Goal: Book appointment/travel/reservation

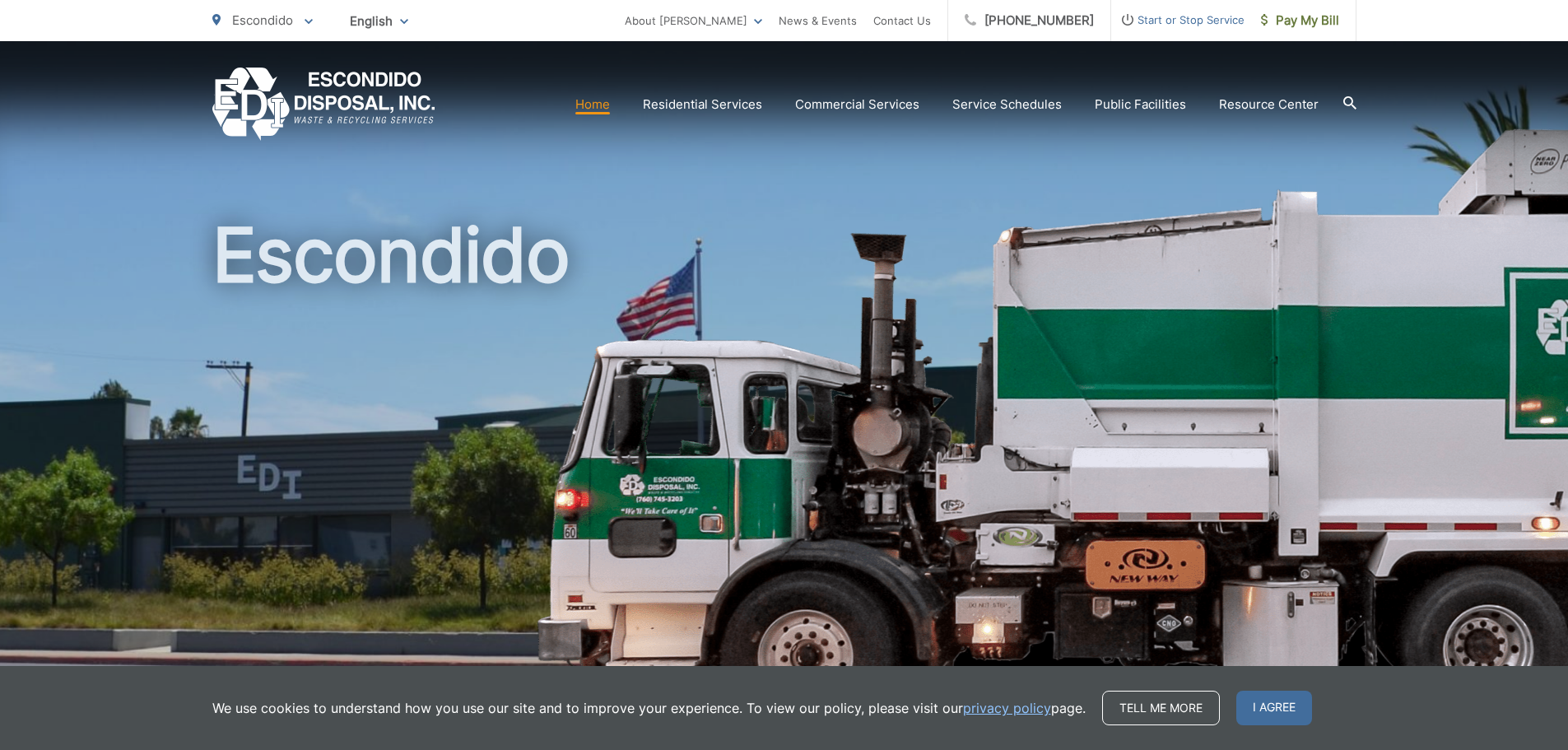
click at [735, 82] on div "Home Residential Services Curbside Pickup Recycling Organic Recycling Trash Hou…" at bounding box center [784, 103] width 1144 height 73
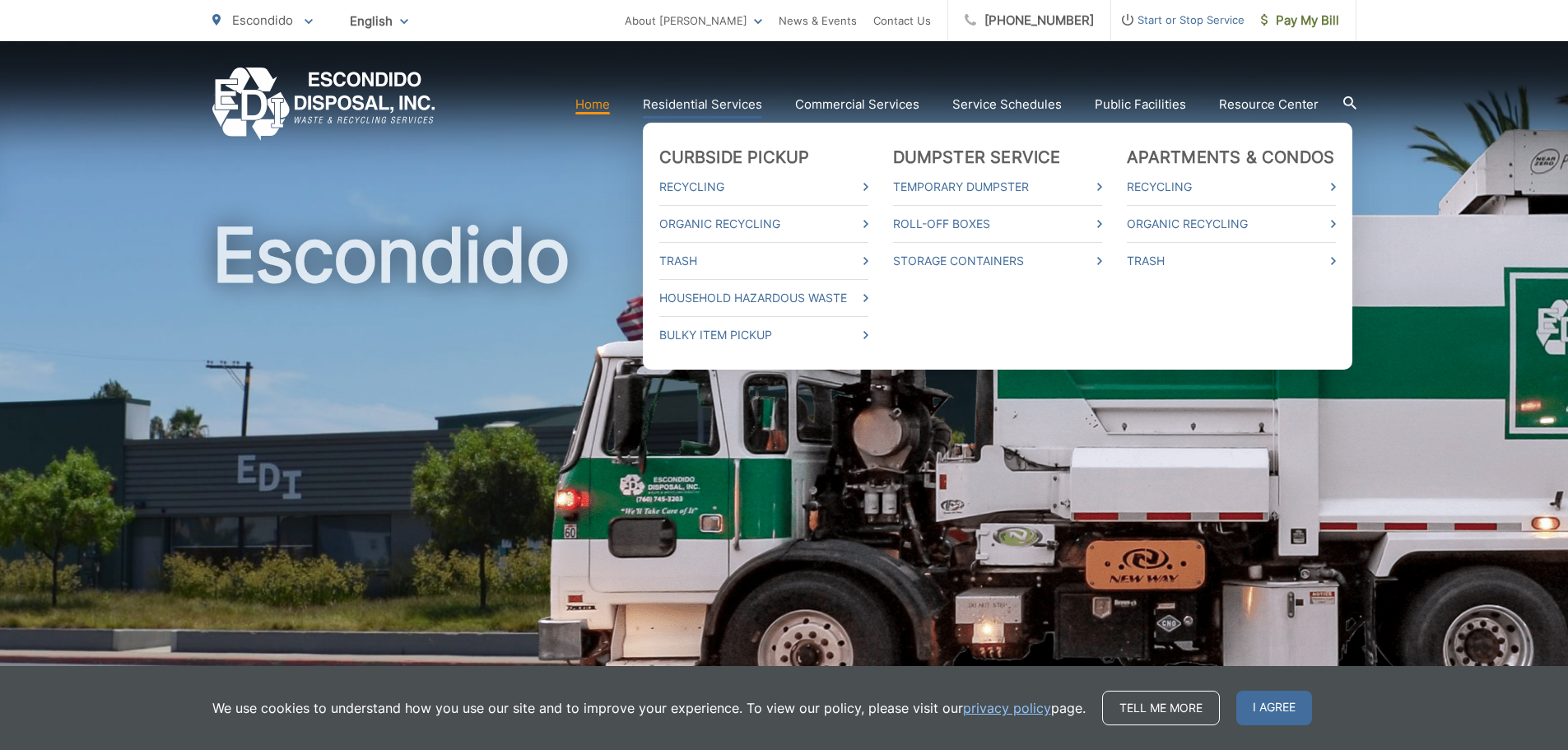
click at [735, 98] on link "Residential Services" at bounding box center [703, 104] width 119 height 19
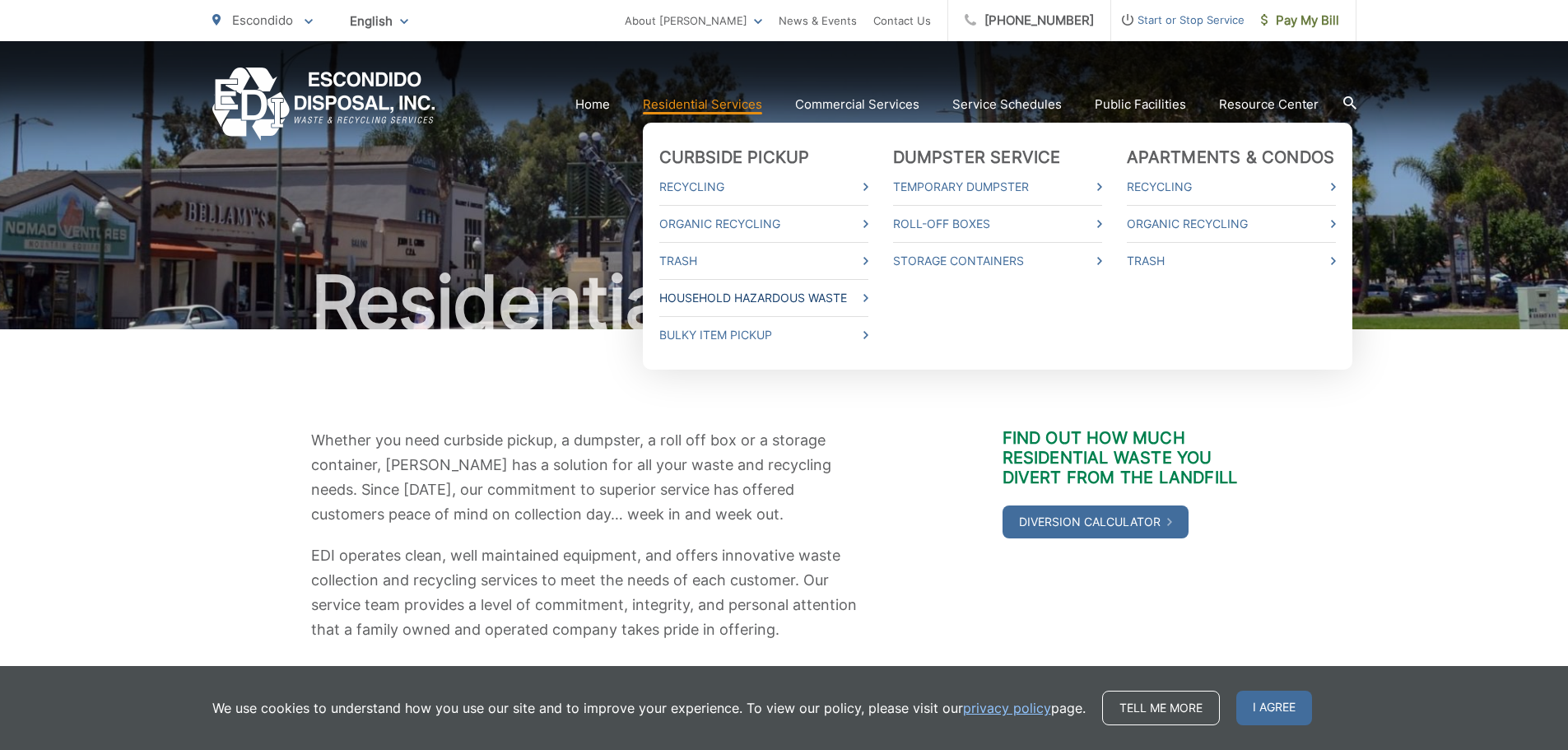
click at [753, 294] on link "Household Hazardous Waste" at bounding box center [764, 298] width 210 height 19
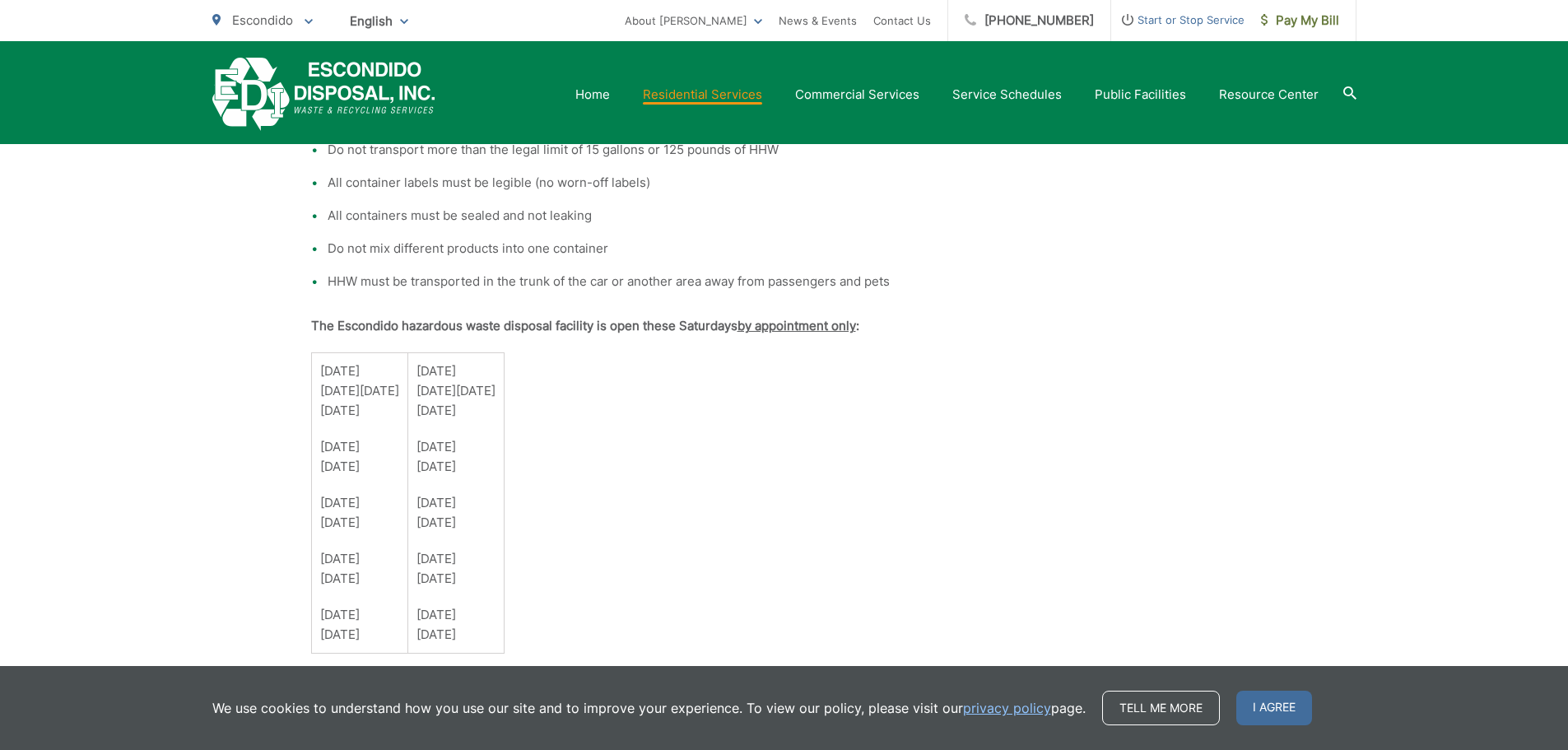
scroll to position [1069, 0]
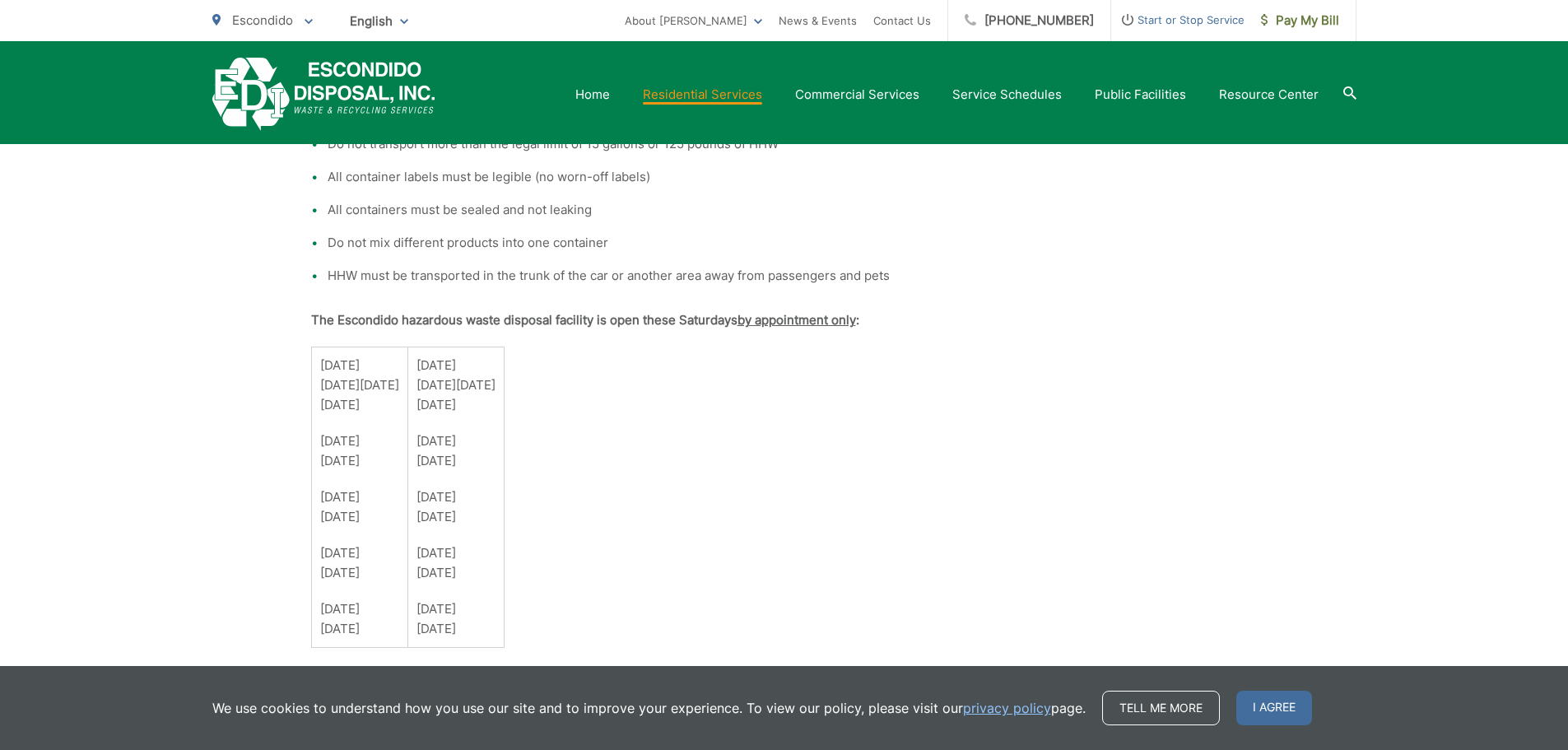
click at [910, 483] on div "Household Hazardous Waste What is Household Hazardous Waste? Hazardous waste is…" at bounding box center [784, 428] width 946 height 2337
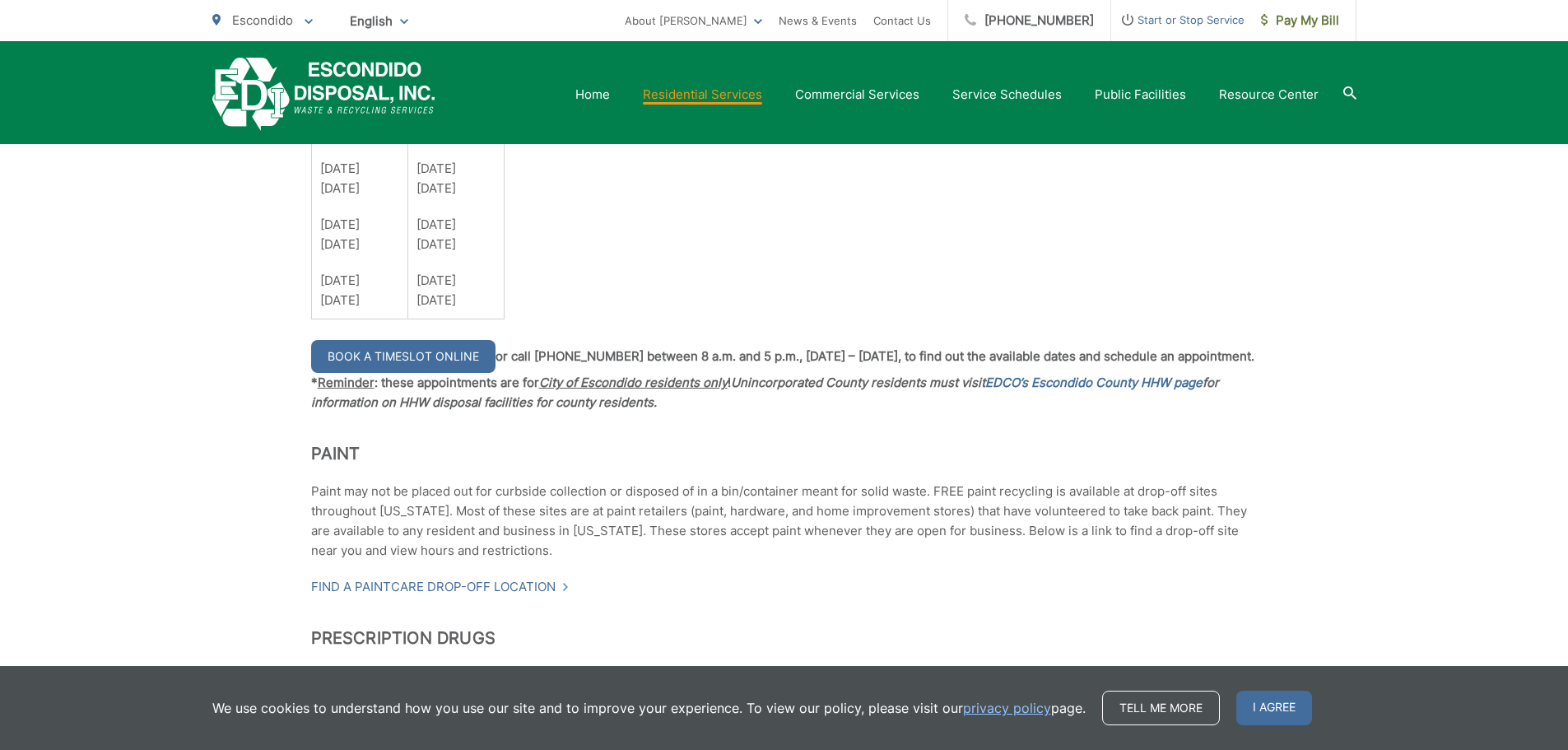
scroll to position [1399, 0]
click at [444, 366] on link "Book a Timeslot Online" at bounding box center [402, 356] width 184 height 33
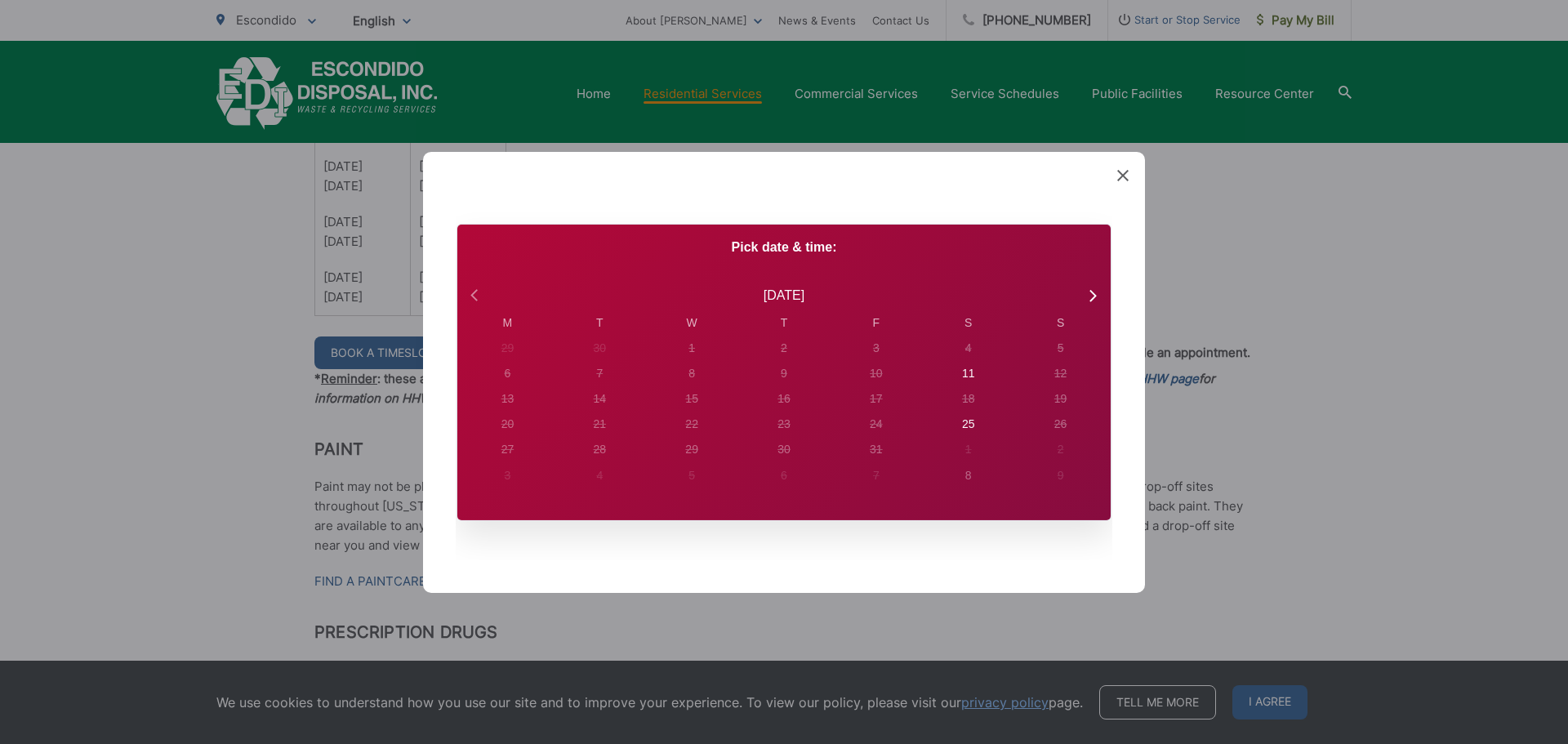
click at [472, 295] on icon at bounding box center [474, 295] width 7 height 12
click at [973, 418] on div "27" at bounding box center [969, 424] width 14 height 17
click at [1123, 168] on span at bounding box center [1123, 175] width 12 height 16
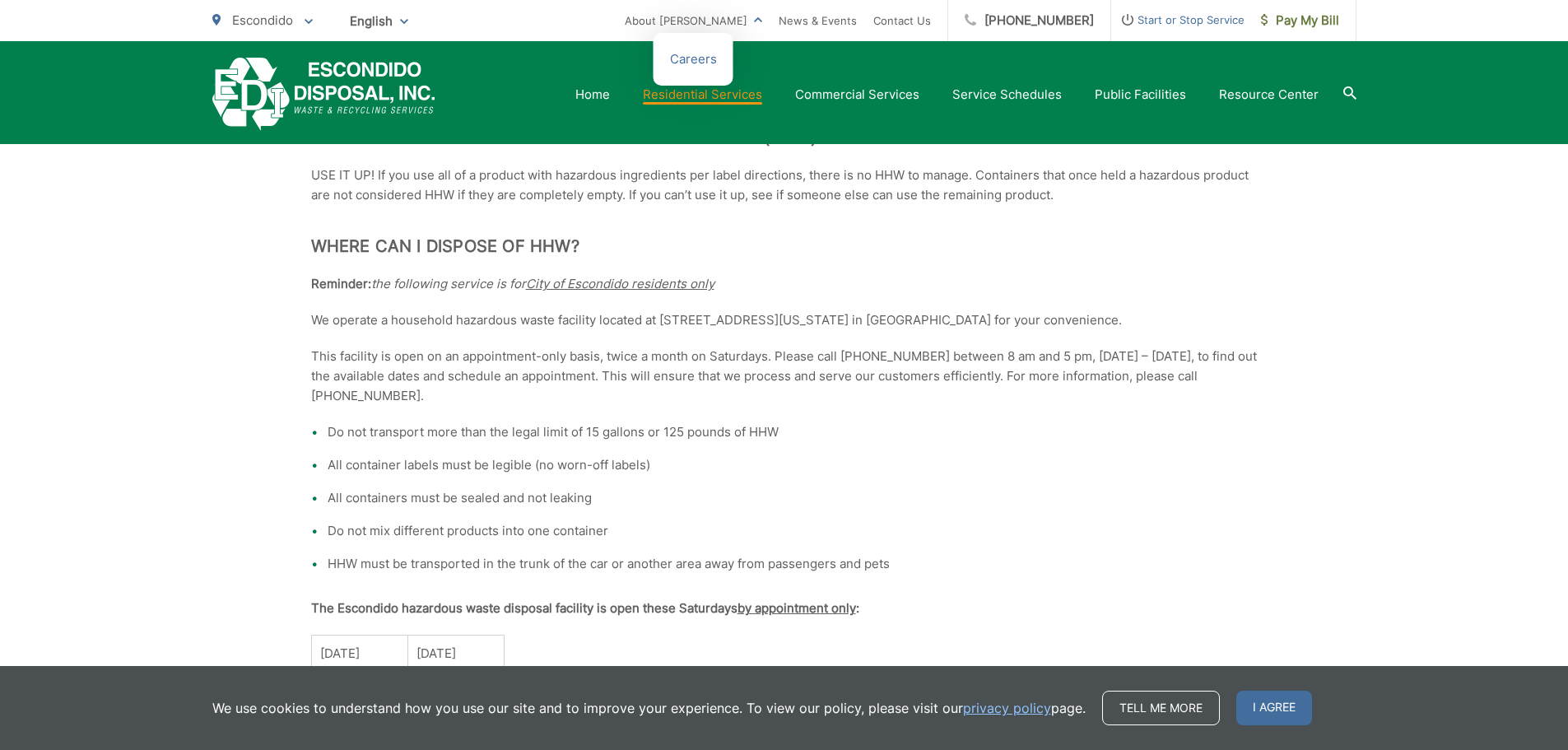
scroll to position [576, 0]
